Goal: Task Accomplishment & Management: Manage account settings

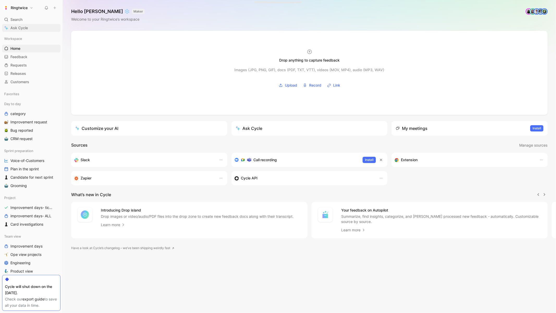
scroll to position [0, 0]
click at [23, 19] on div "Search ⌘ K" at bounding box center [31, 20] width 58 height 8
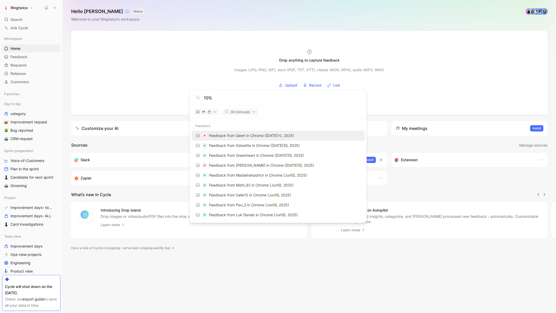
type input "10%"
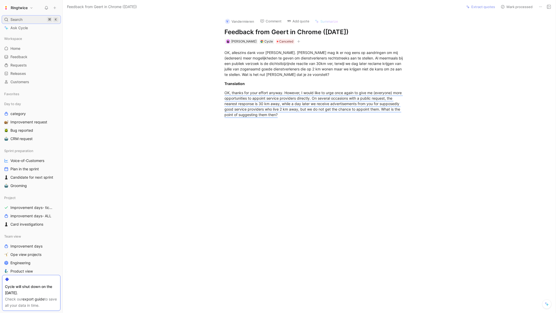
click at [10, 17] on div "Search ⌘ K" at bounding box center [31, 20] width 58 height 8
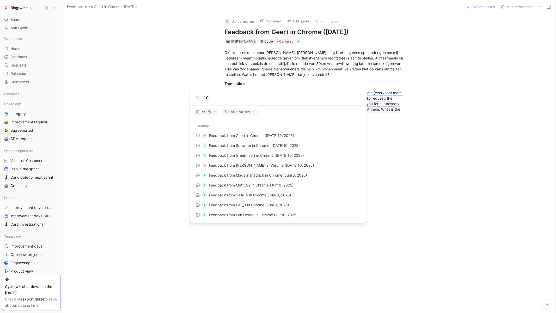
type input "1"
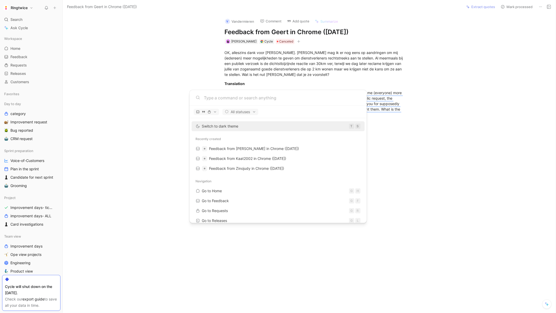
click at [10, 19] on body "Ringtwice Search ⌘ K Ask Cycle Workspace Home G then H Feedback G then F Reques…" at bounding box center [278, 156] width 556 height 313
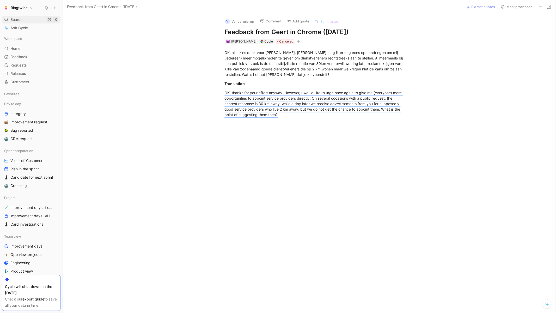
click at [19, 18] on span "Search" at bounding box center [16, 19] width 12 height 6
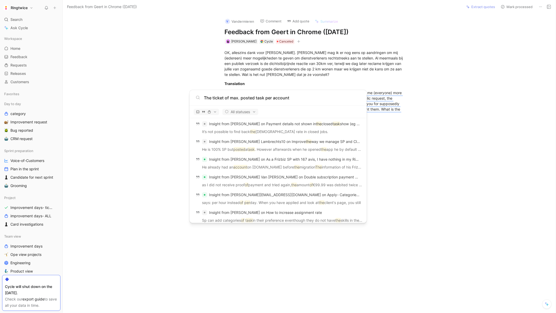
scroll to position [371, 0]
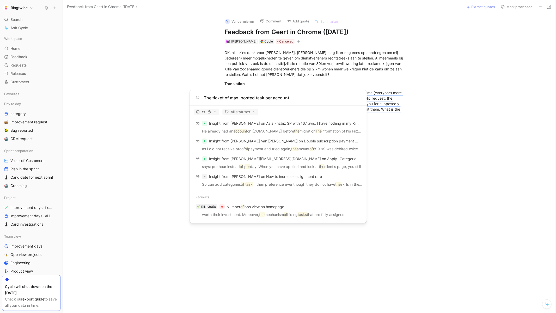
type input "The ticket of max. posted task per account"
click at [435, 129] on body "Ringtwice Search ⌘ K Ask Cycle Workspace Home G then H Feedback G then F Reques…" at bounding box center [278, 156] width 556 height 313
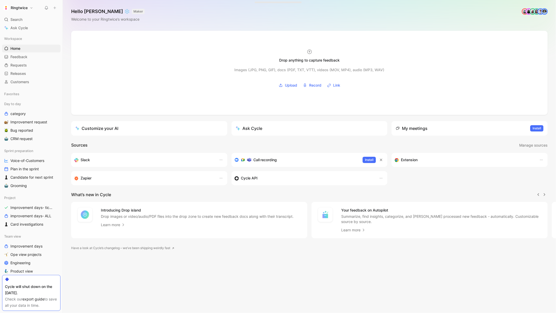
scroll to position [0, 0]
click at [22, 66] on span "Requests" at bounding box center [18, 65] width 16 height 5
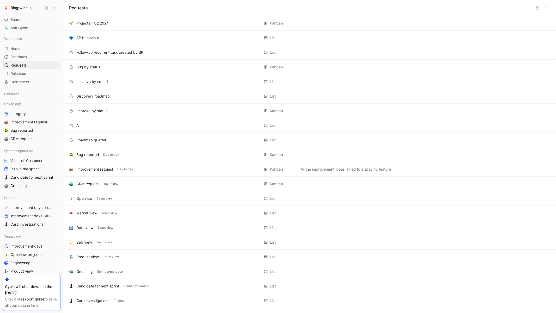
click at [30, 10] on button "Ringtwice" at bounding box center [18, 7] width 32 height 7
click at [23, 54] on div "Workspace settings G then S" at bounding box center [35, 53] width 64 height 8
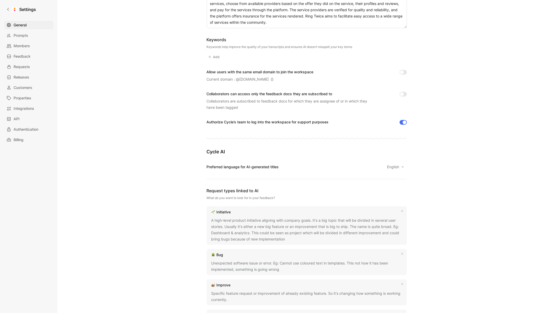
scroll to position [5, 0]
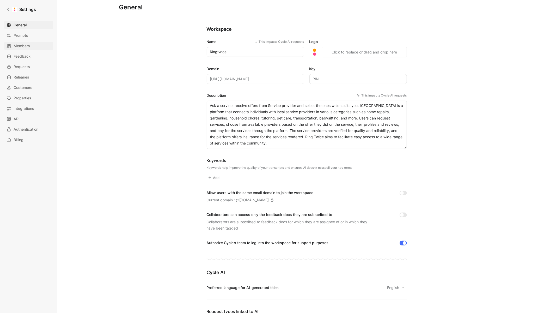
click at [22, 44] on span "Members" at bounding box center [22, 46] width 16 height 6
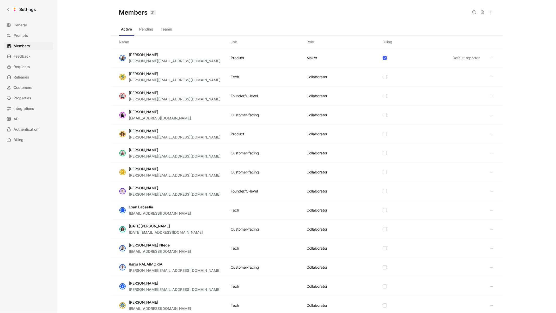
click at [488, 14] on button at bounding box center [490, 11] width 7 height 7
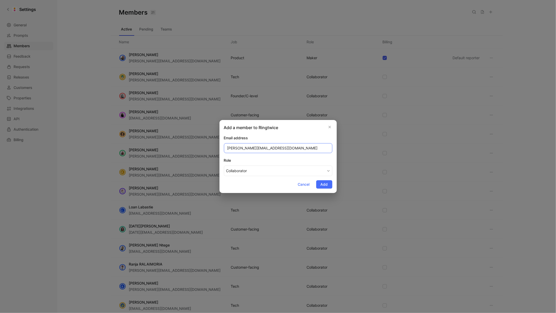
click at [240, 147] on input "[PERSON_NAME][EMAIL_ADDRESS][DOMAIN_NAME]" at bounding box center [278, 148] width 108 height 10
type input "[PERSON_NAME][EMAIL_ADDRESS][DOMAIN_NAME]"
click at [321, 184] on span "Add" at bounding box center [324, 184] width 7 height 6
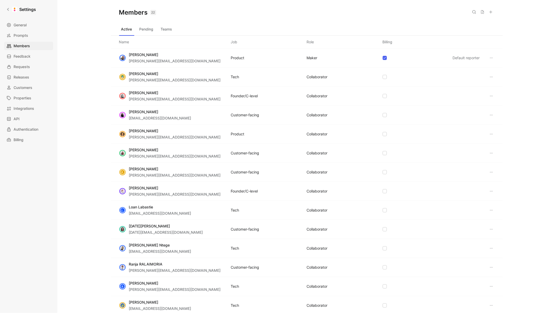
click at [491, 13] on icon at bounding box center [491, 12] width 4 height 4
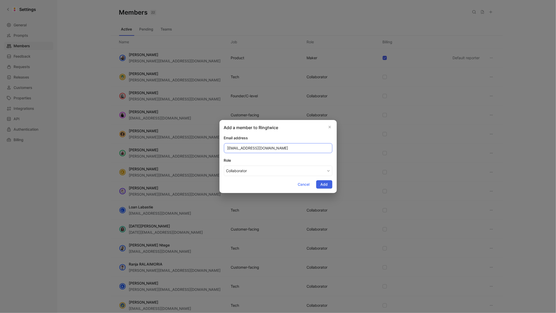
type input "[EMAIL_ADDRESS][DOMAIN_NAME]"
click at [323, 183] on span "Add" at bounding box center [324, 184] width 7 height 6
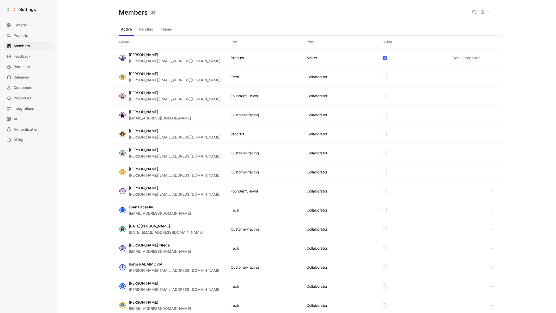
click at [472, 15] on button at bounding box center [473, 11] width 7 height 7
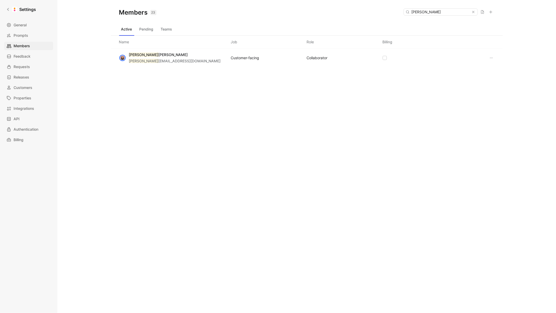
type input "[PERSON_NAME]"
click at [189, 59] on div "[PERSON_NAME] sego [EMAIL_ADDRESS][DOMAIN_NAME] Customer-facing COLLABORATOR" at bounding box center [307, 57] width 392 height 19
click at [226, 59] on div "[PERSON_NAME] sego [EMAIL_ADDRESS][DOMAIN_NAME] Customer-facing COLLABORATOR" at bounding box center [307, 57] width 392 height 19
click at [149, 50] on div "[PERSON_NAME] sego [EMAIL_ADDRESS][DOMAIN_NAME] Customer-facing COLLABORATOR" at bounding box center [307, 57] width 392 height 19
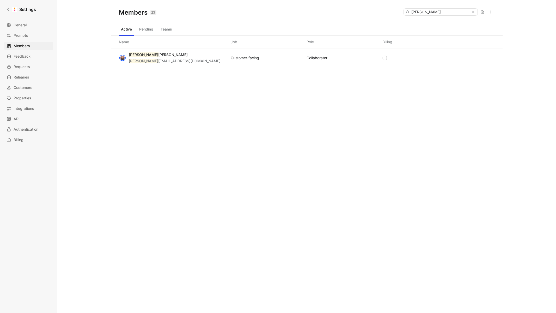
click at [149, 50] on div "[PERSON_NAME] sego [EMAIL_ADDRESS][DOMAIN_NAME] Customer-facing COLLABORATOR" at bounding box center [307, 57] width 392 height 19
click at [141, 46] on div "Name Job Role Billing" at bounding box center [307, 42] width 392 height 13
click at [490, 58] on icon at bounding box center [491, 58] width 4 height 4
click at [505, 86] on div "Remove" at bounding box center [514, 84] width 37 height 6
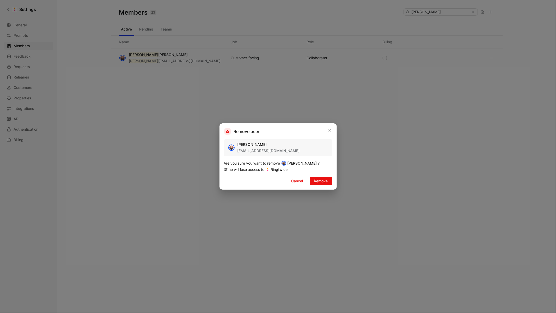
click at [308, 180] on div "Cancel Remove" at bounding box center [309, 181] width 45 height 8
click at [315, 180] on span "Remove" at bounding box center [321, 181] width 14 height 6
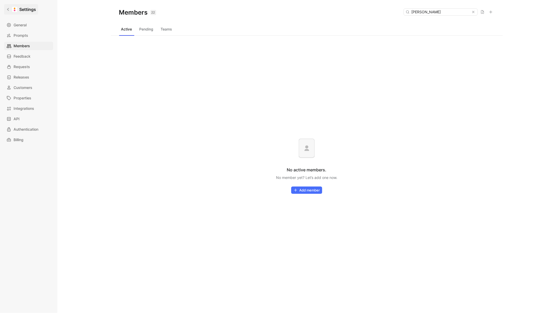
click at [11, 9] on link "Settings" at bounding box center [21, 9] width 34 height 10
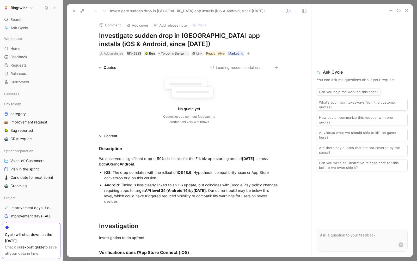
scroll to position [4, 0]
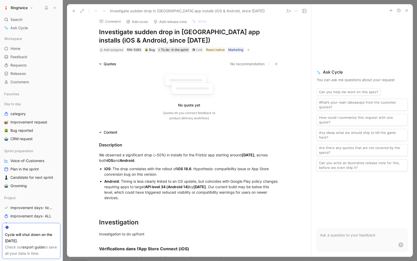
click at [171, 51] on span "To do- In the sprint" at bounding box center [174, 49] width 27 height 5
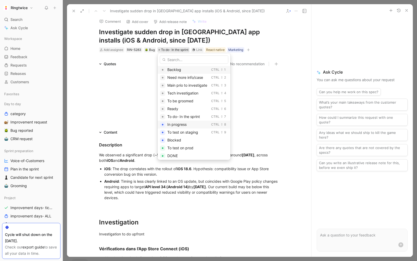
click at [185, 125] on span "In progress" at bounding box center [176, 124] width 19 height 4
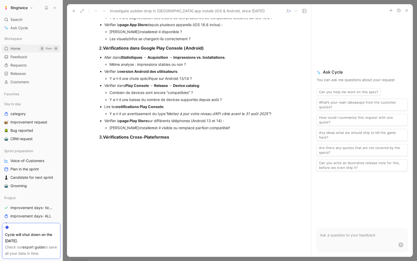
scroll to position [308, 0]
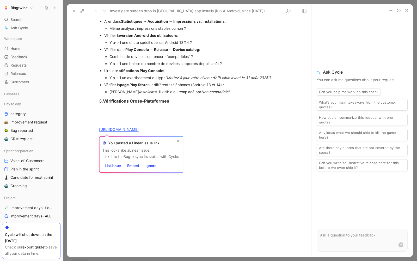
click at [113, 164] on span "Link issue" at bounding box center [113, 165] width 16 height 6
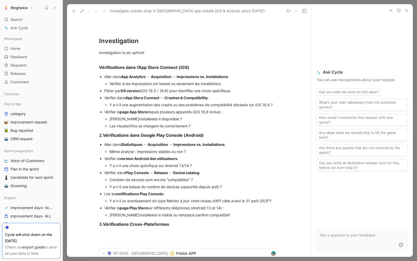
scroll to position [0, 0]
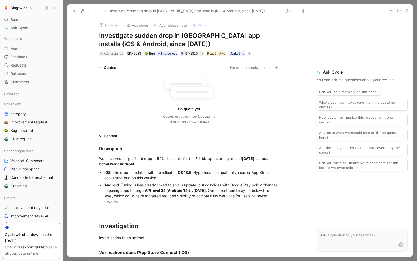
click at [75, 13] on icon at bounding box center [74, 11] width 4 height 4
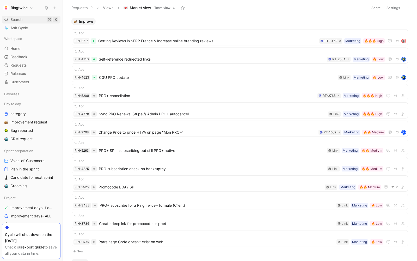
click at [13, 20] on span "Search" at bounding box center [16, 19] width 12 height 6
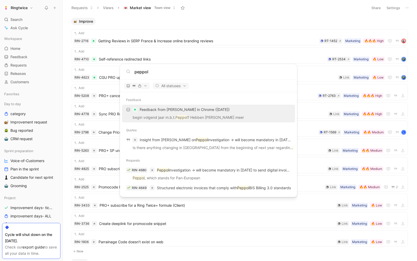
type input "peppol"
